Goal: Information Seeking & Learning: Find specific fact

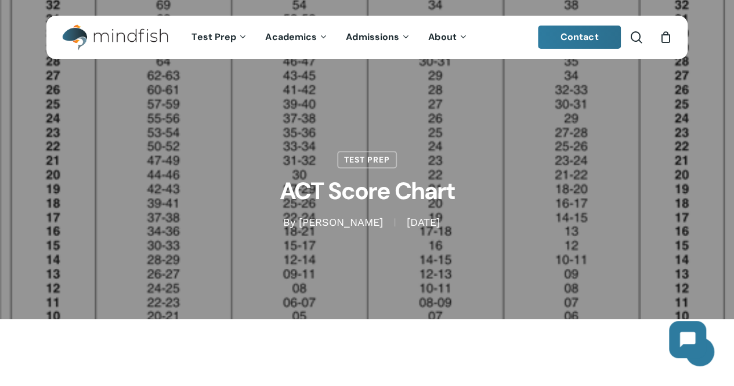
click at [516, 295] on div "Test Prep ACT Score Chart By [PERSON_NAME] [DATE] [DATE] No Comments" at bounding box center [366, 159] width 641 height 319
click at [492, 187] on h1 "ACT Score Chart" at bounding box center [367, 191] width 580 height 47
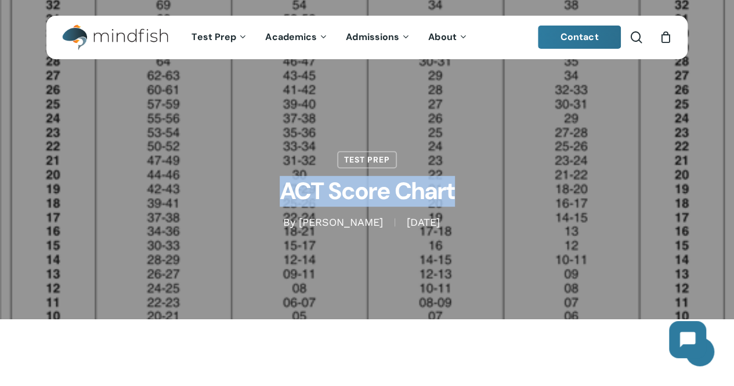
click at [492, 187] on h1 "ACT Score Chart" at bounding box center [367, 191] width 580 height 47
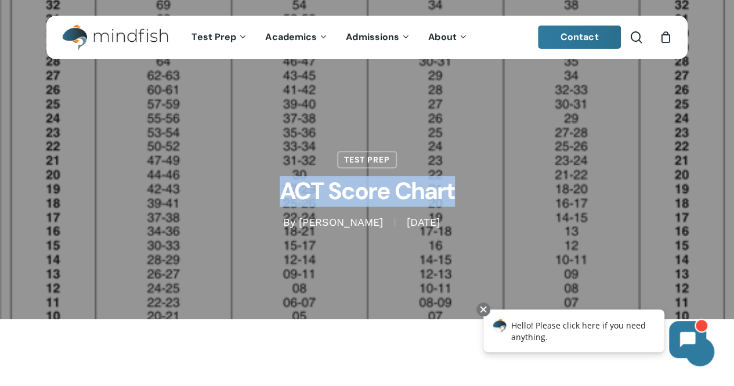
click at [492, 187] on h1 "ACT Score Chart" at bounding box center [367, 191] width 580 height 47
